Goal: Information Seeking & Learning: Learn about a topic

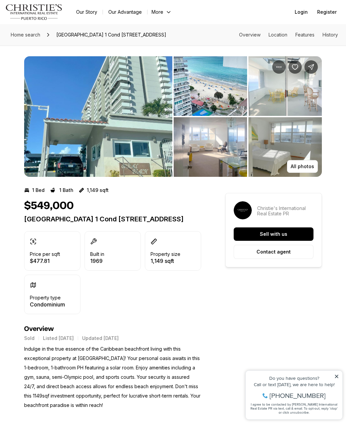
click at [234, 100] on img "View image gallery" at bounding box center [210, 86] width 73 height 60
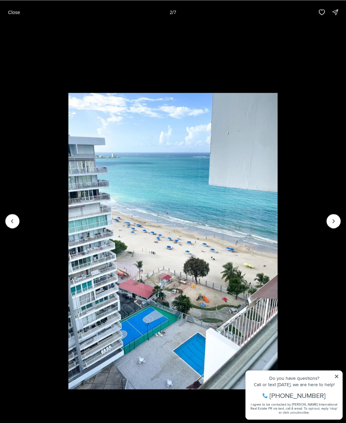
click at [266, 316] on img "2 of 7" at bounding box center [172, 241] width 209 height 296
click at [333, 224] on icon "Next slide" at bounding box center [333, 221] width 7 height 7
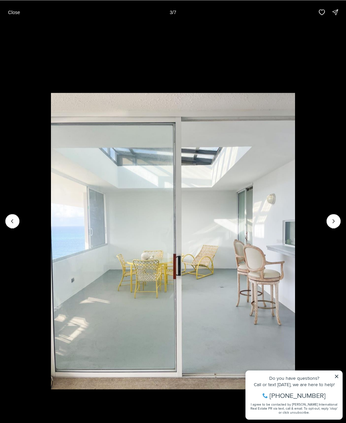
click at [331, 220] on icon "Next slide" at bounding box center [333, 221] width 7 height 7
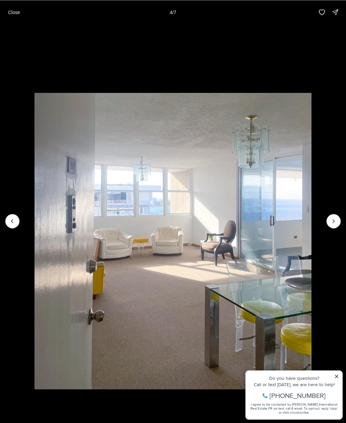
click at [331, 229] on li "4 of 7" at bounding box center [173, 221] width 346 height 394
click at [334, 223] on icon "Next slide" at bounding box center [333, 221] width 7 height 7
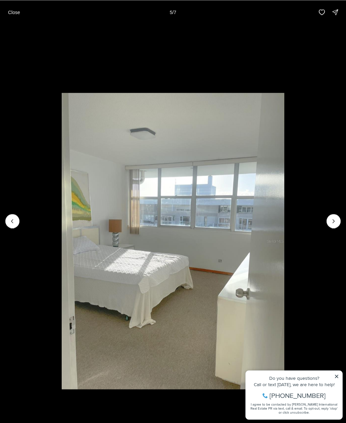
click at [331, 221] on icon "Next slide" at bounding box center [333, 221] width 7 height 7
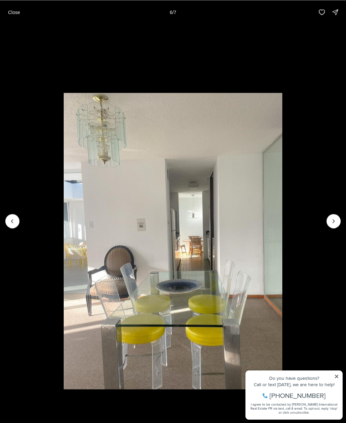
click at [335, 222] on icon "Next slide" at bounding box center [333, 221] width 7 height 7
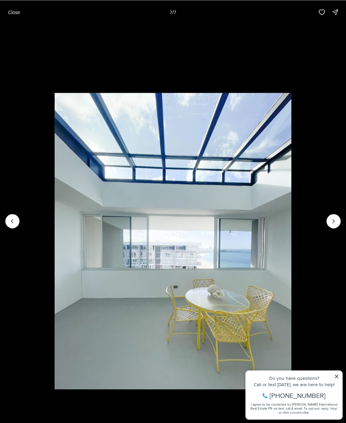
click at [335, 219] on div at bounding box center [333, 221] width 14 height 14
click at [337, 223] on div at bounding box center [333, 221] width 14 height 14
click at [336, 228] on li "7 of 7" at bounding box center [173, 221] width 346 height 394
click at [335, 223] on div at bounding box center [333, 221] width 14 height 14
click at [337, 215] on li "7 of 7" at bounding box center [173, 221] width 346 height 394
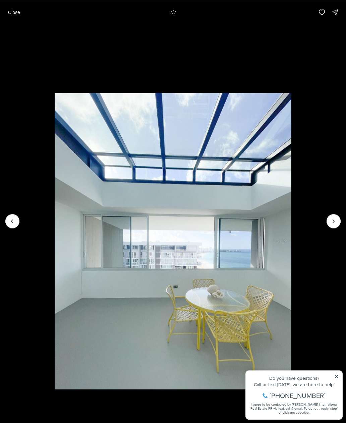
click at [342, 211] on li "7 of 7" at bounding box center [173, 221] width 346 height 394
click at [14, 222] on icon "Previous slide" at bounding box center [12, 221] width 7 height 7
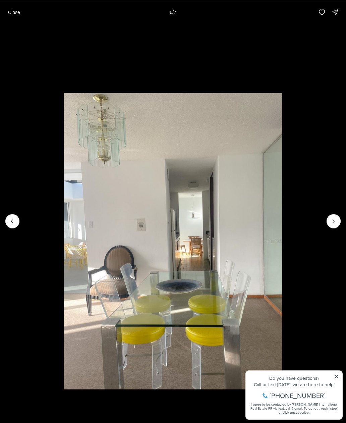
click at [15, 223] on icon "Previous slide" at bounding box center [12, 221] width 7 height 7
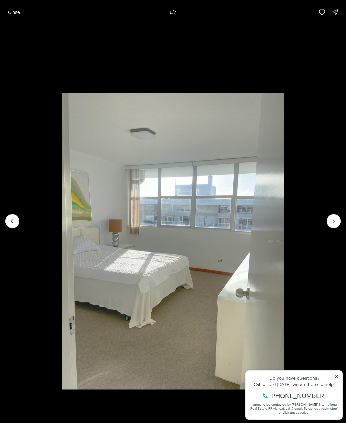
click at [16, 217] on button "Previous slide" at bounding box center [12, 221] width 14 height 14
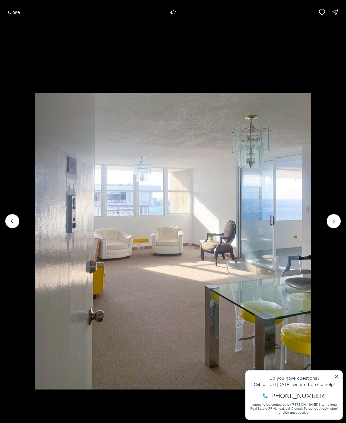
click at [18, 217] on li "4 of 7" at bounding box center [173, 221] width 346 height 394
click at [18, 215] on li "4 of 7" at bounding box center [173, 221] width 346 height 394
click at [20, 219] on li "4 of 7" at bounding box center [173, 221] width 346 height 394
click at [11, 216] on button "Previous slide" at bounding box center [12, 221] width 14 height 14
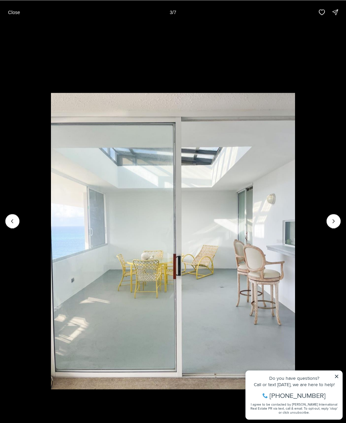
click at [17, 220] on button "Previous slide" at bounding box center [12, 221] width 14 height 14
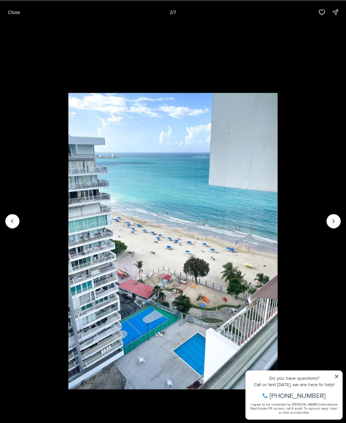
click at [15, 218] on icon "Previous slide" at bounding box center [12, 221] width 7 height 7
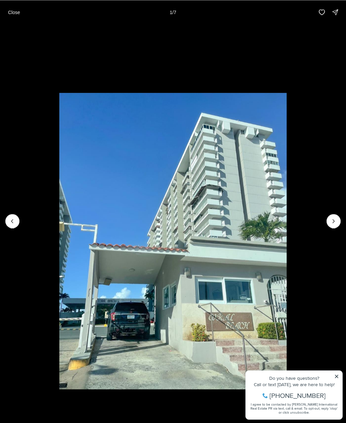
click at [13, 14] on p "Close" at bounding box center [14, 11] width 12 height 5
